Goal: Navigation & Orientation: Find specific page/section

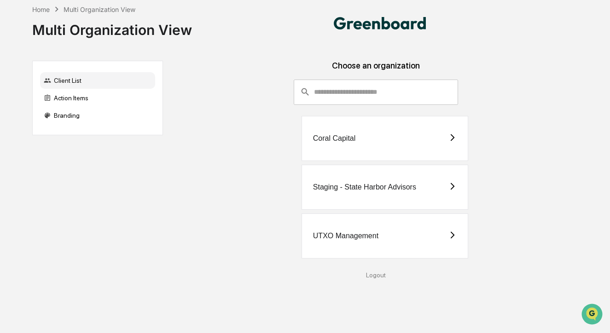
click at [101, 85] on div "Client List" at bounding box center [97, 80] width 115 height 17
click at [424, 237] on div "UTXO Management" at bounding box center [384, 236] width 167 height 45
